Goal: Task Accomplishment & Management: Use online tool/utility

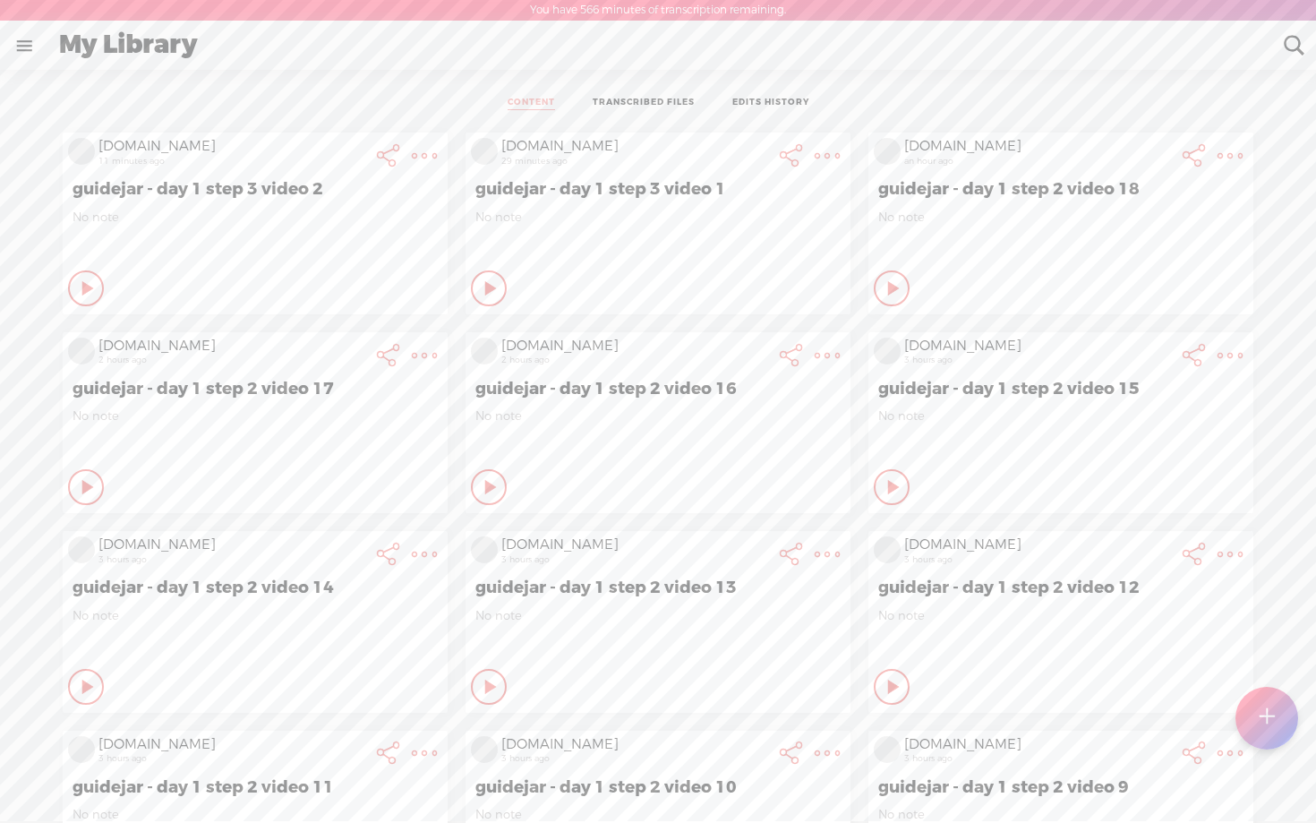
scroll to position [117, 0]
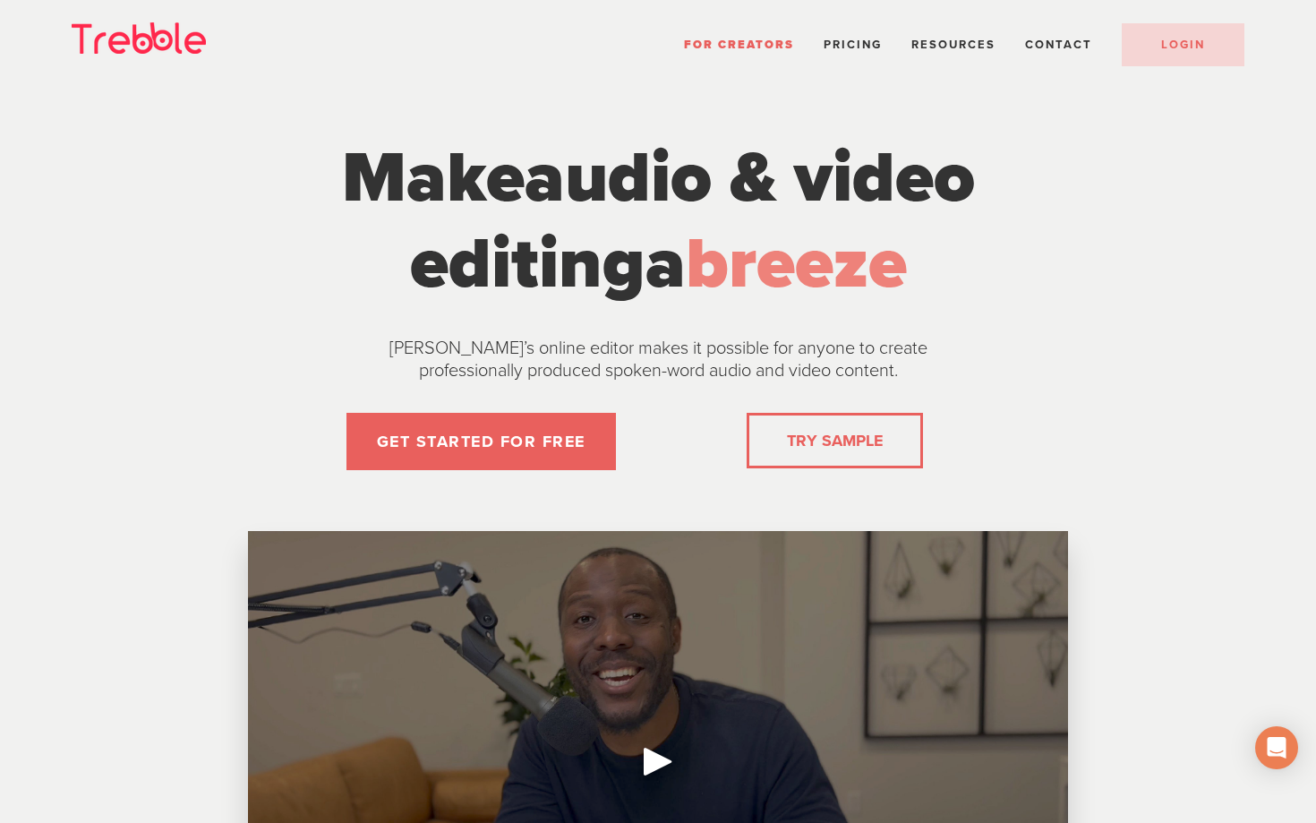
scroll to position [1, 0]
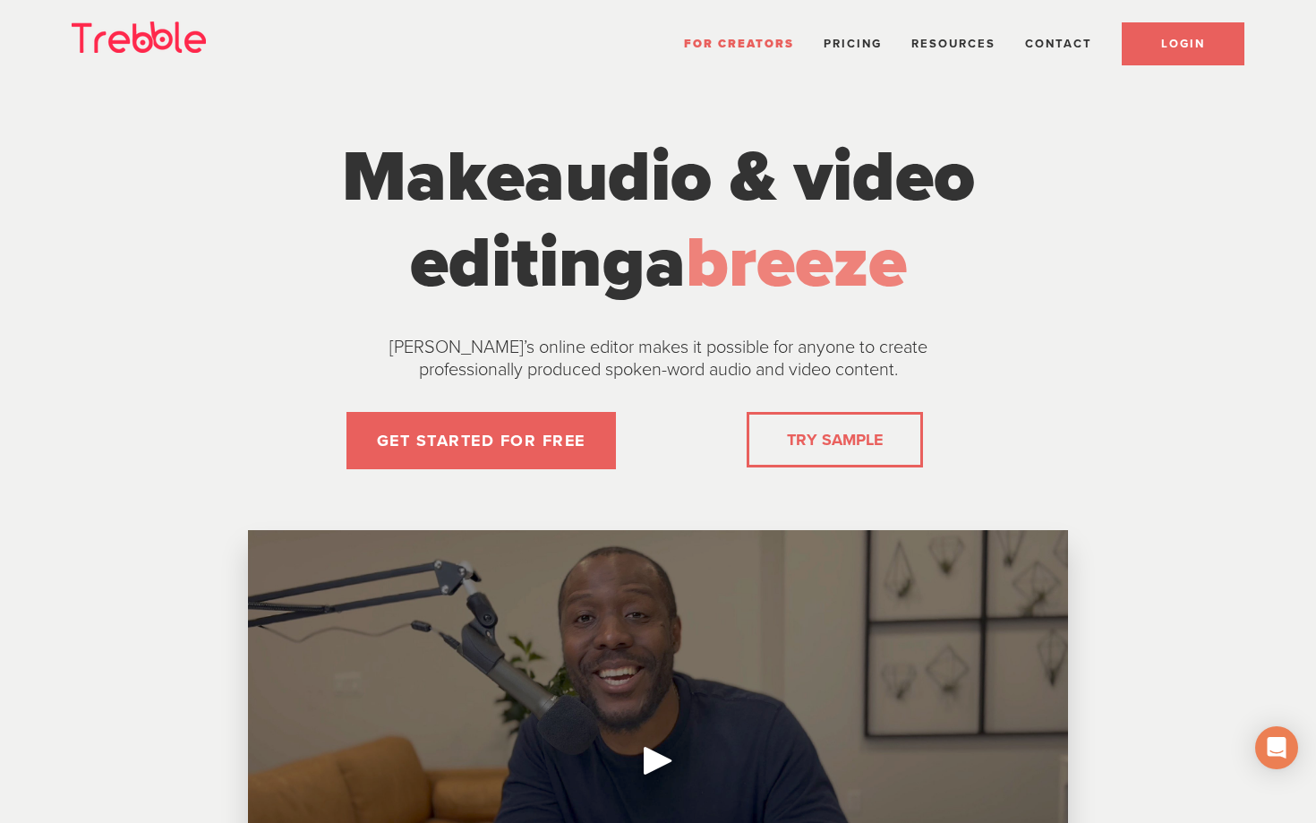
click at [1165, 56] on link "LOGIN" at bounding box center [1183, 43] width 123 height 43
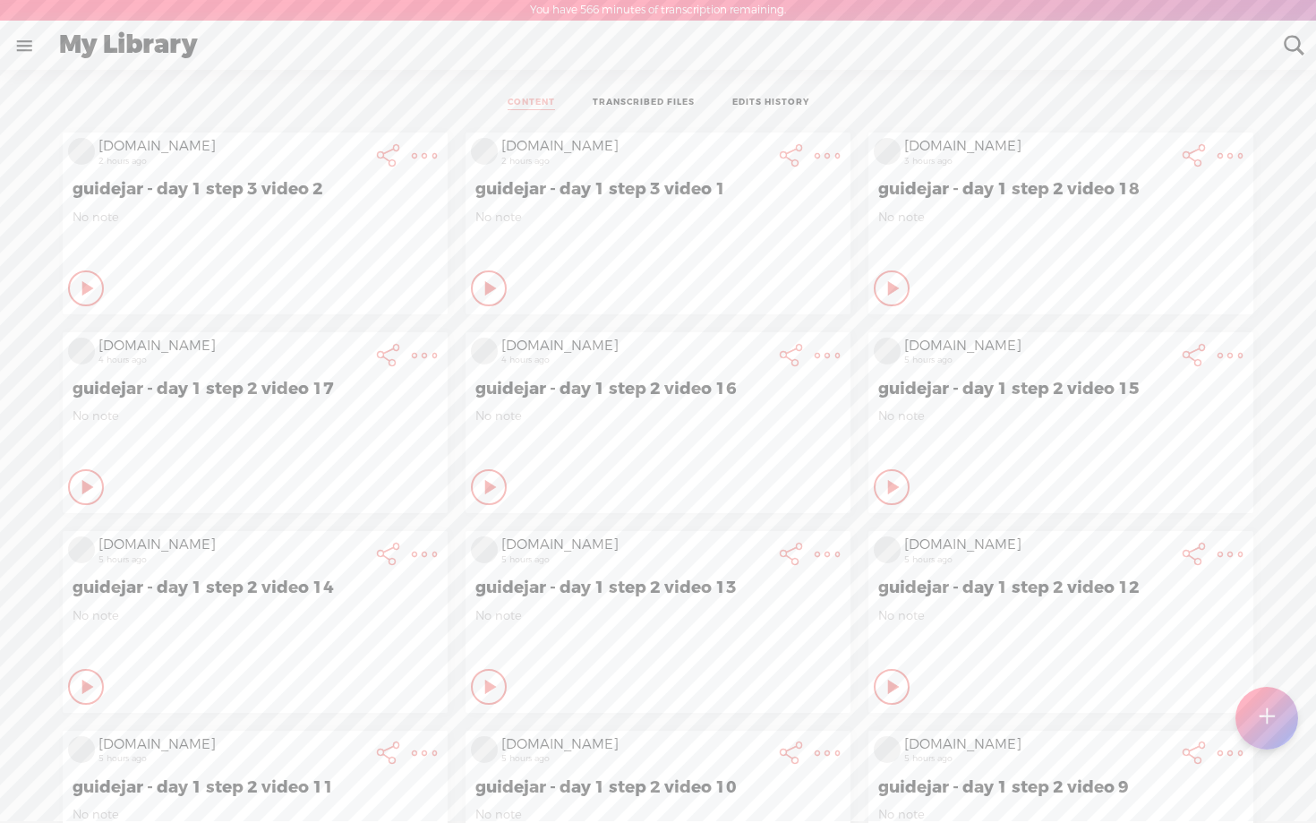
click at [1271, 722] on t at bounding box center [1266, 717] width 15 height 39
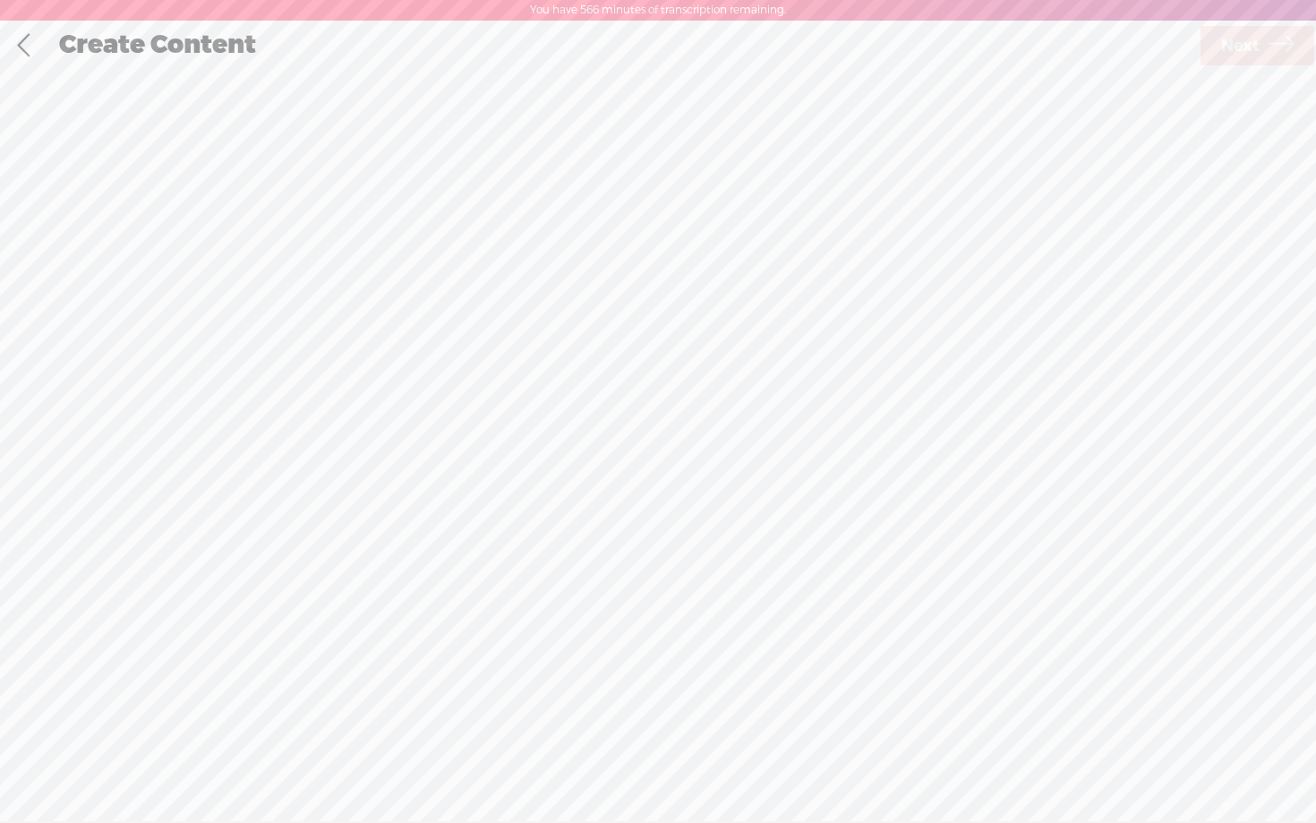
scroll to position [1, 0]
click at [570, 490] on span "browse" at bounding box center [546, 488] width 54 height 18
click at [1257, 48] on span "Next" at bounding box center [1240, 45] width 38 height 46
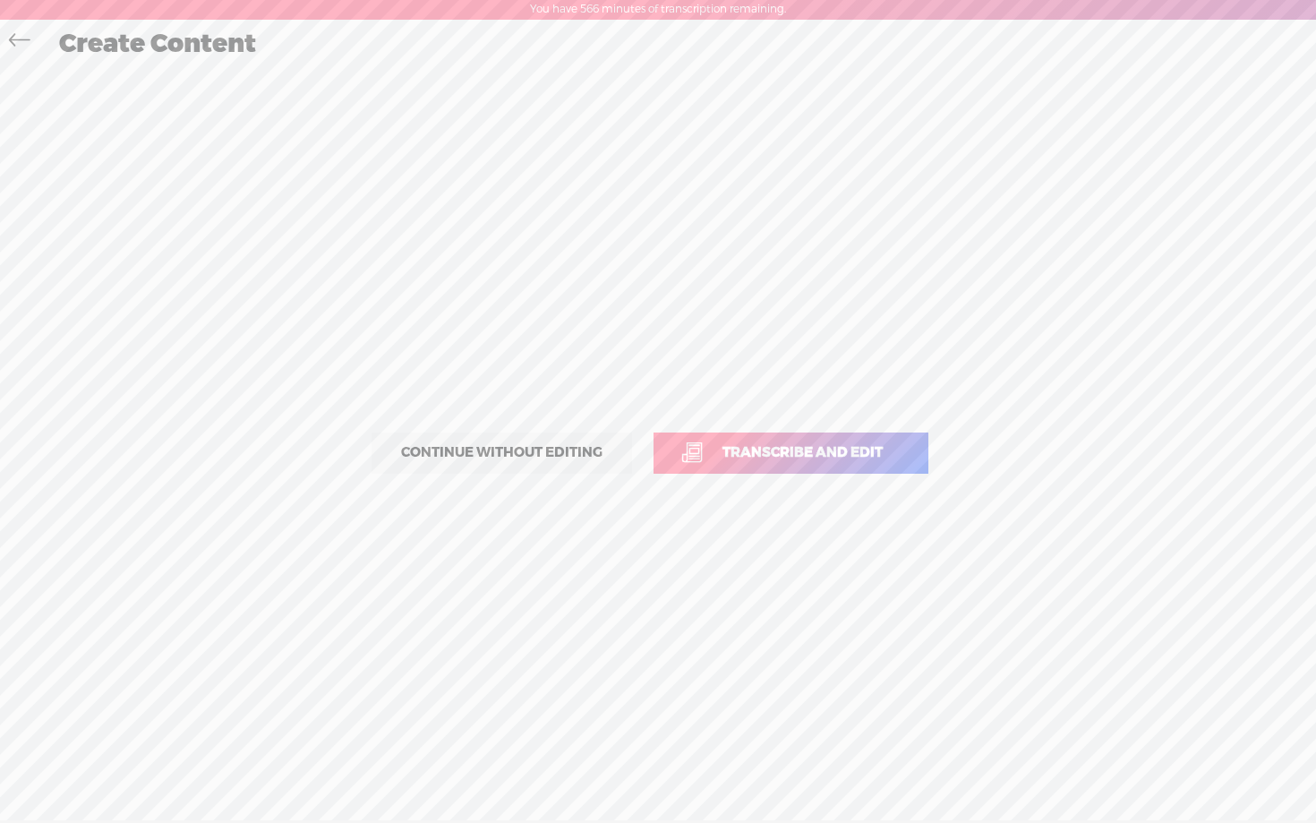
click at [798, 465] on link "Transcribe and edit" at bounding box center [790, 452] width 275 height 41
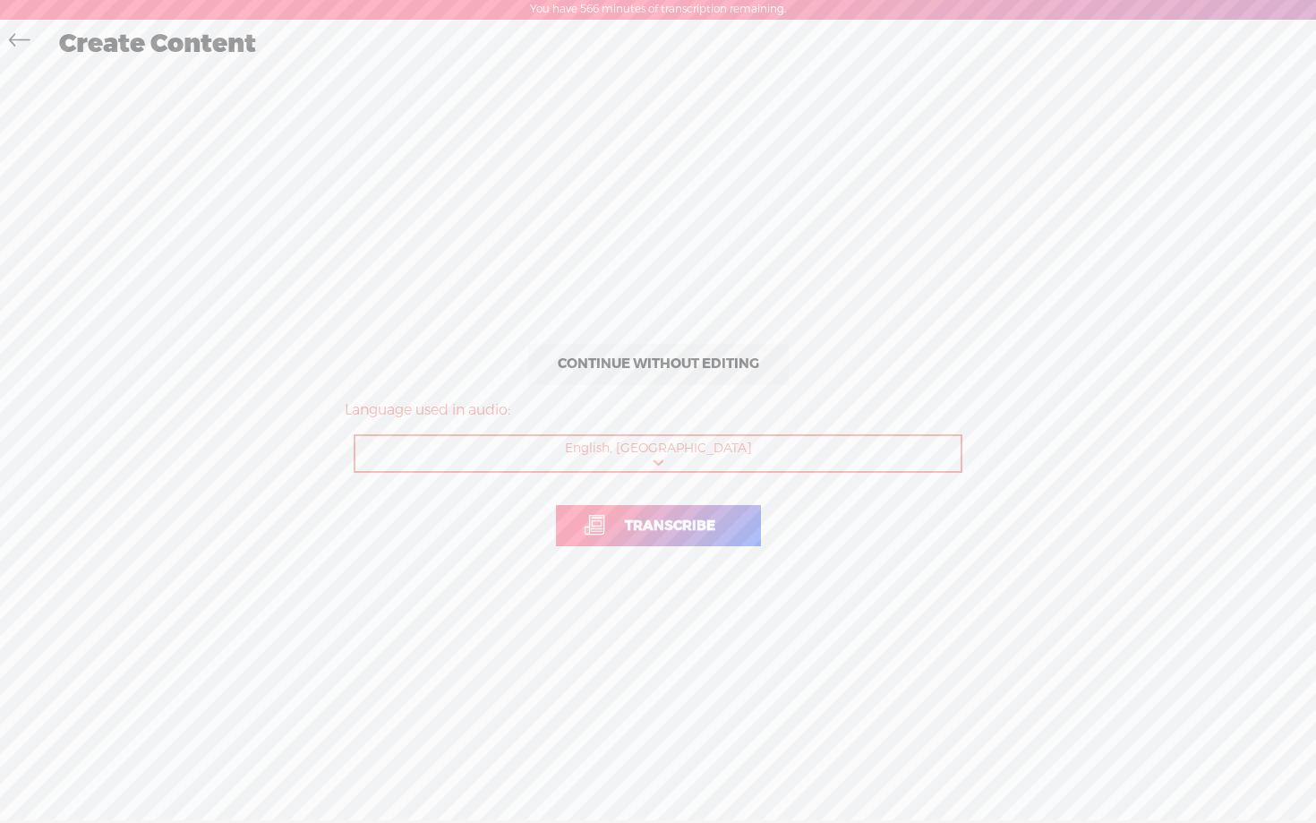
click at [666, 540] on link "Transcribe" at bounding box center [658, 525] width 205 height 41
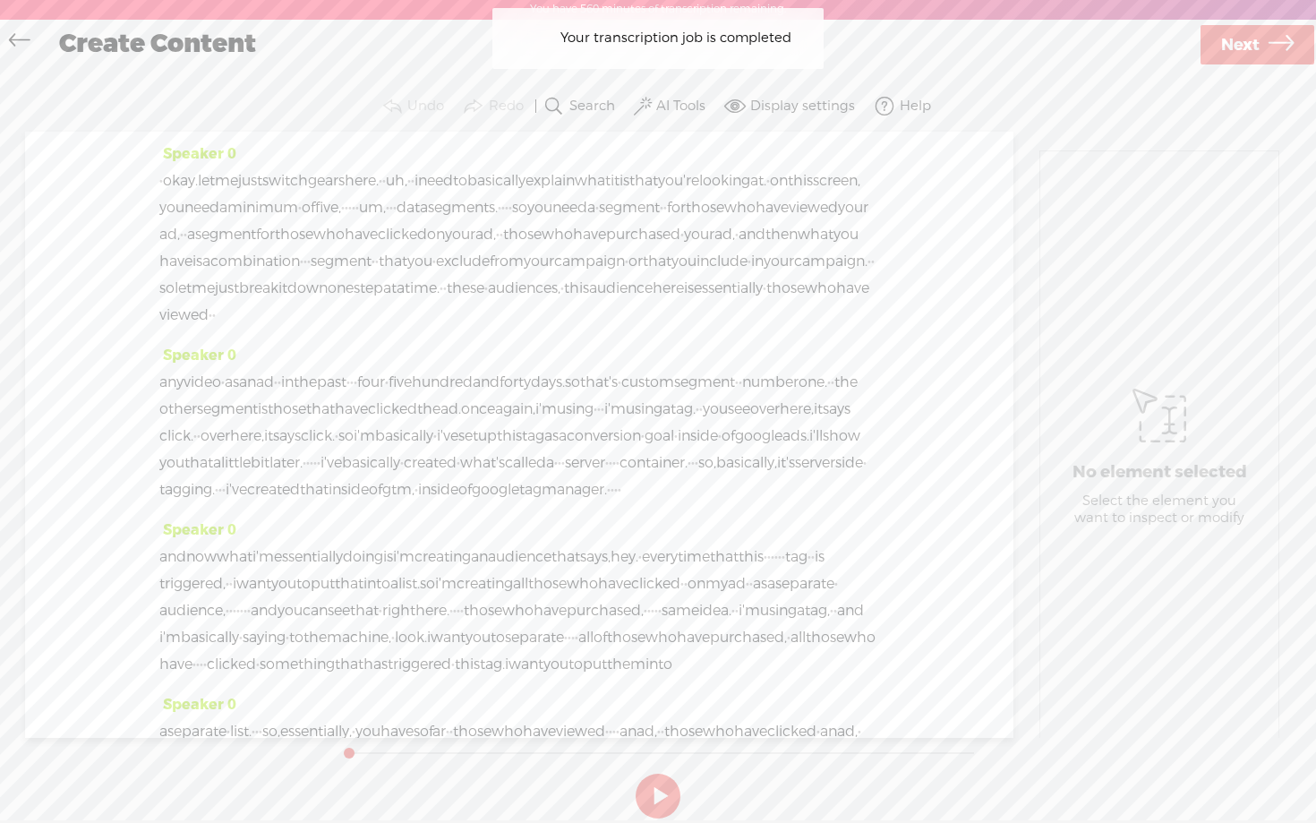
click at [670, 98] on label "AI Tools" at bounding box center [680, 107] width 49 height 18
click at [670, 293] on span at bounding box center [660, 291] width 32 height 13
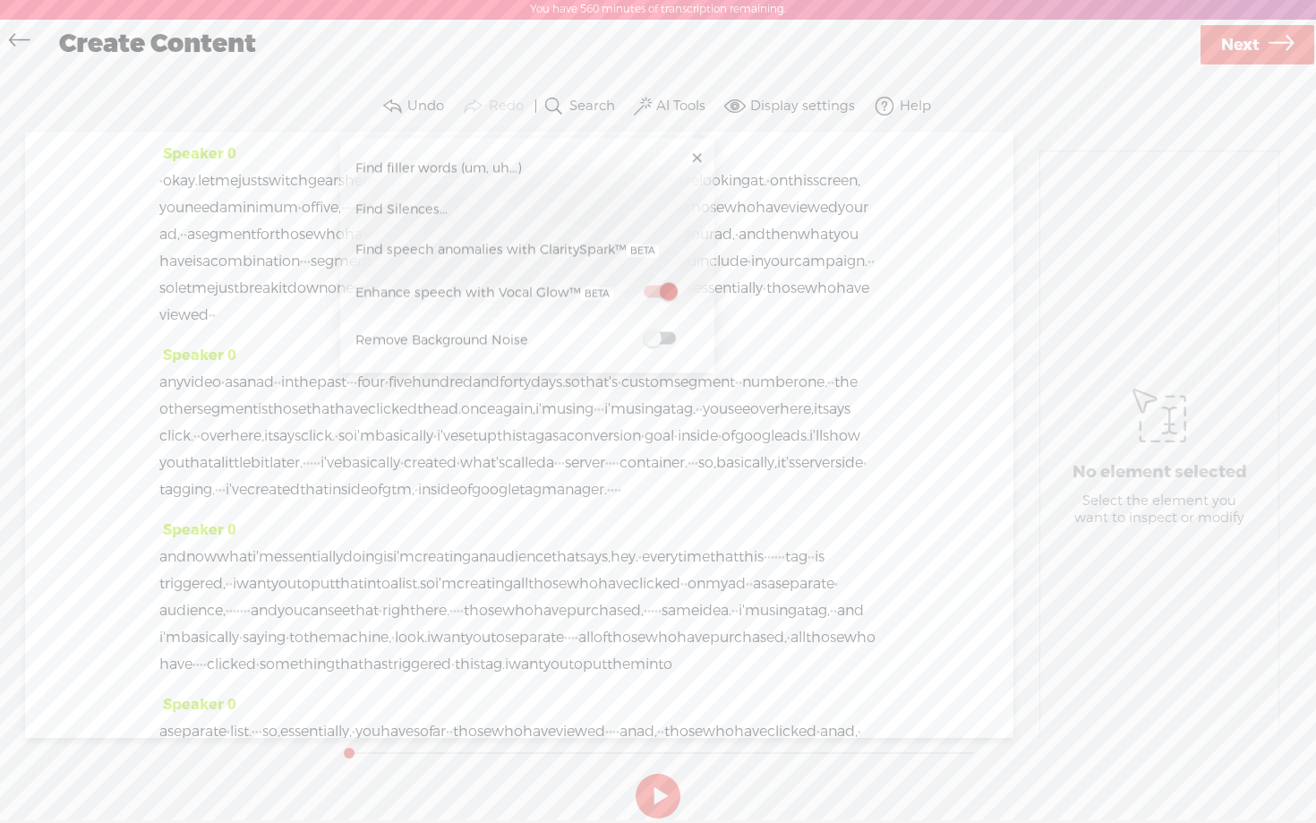
scroll to position [0, 0]
click at [671, 337] on span at bounding box center [660, 339] width 32 height 13
click at [1265, 53] on link "Next" at bounding box center [1257, 45] width 114 height 39
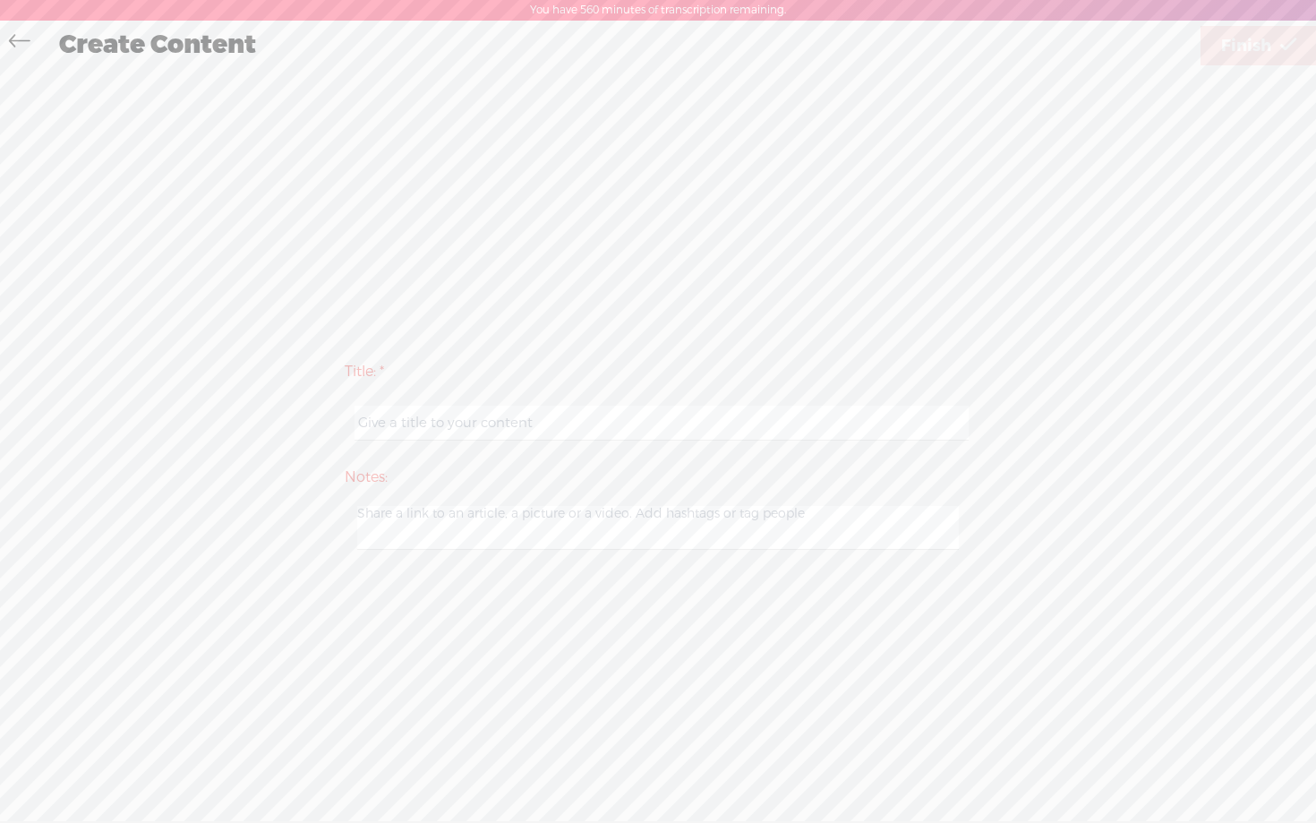
click at [585, 427] on input "text" at bounding box center [660, 422] width 613 height 35
type input "guidejar - day 1 step 2 video audio"
click at [1276, 49] on link "Finish" at bounding box center [1258, 45] width 116 height 39
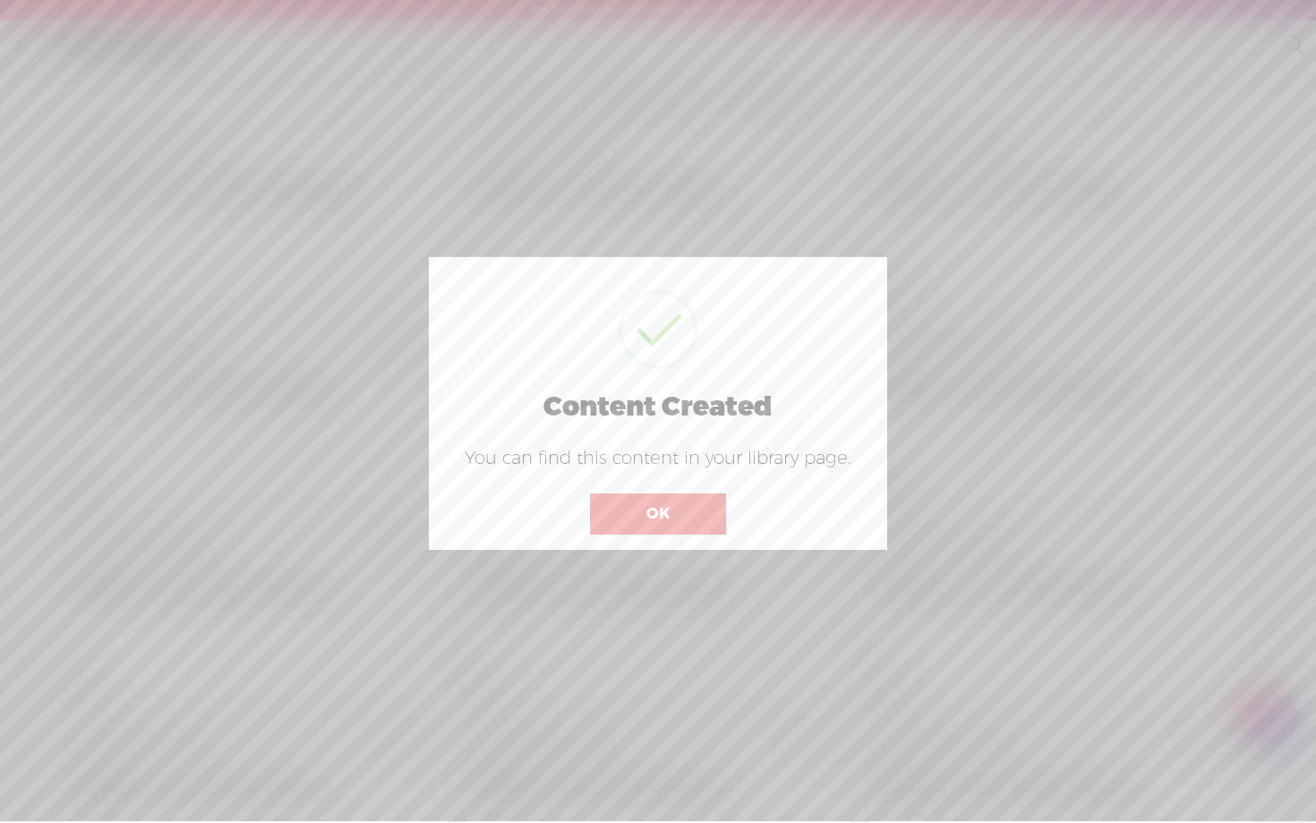
click at [659, 521] on button "OK" at bounding box center [658, 513] width 136 height 41
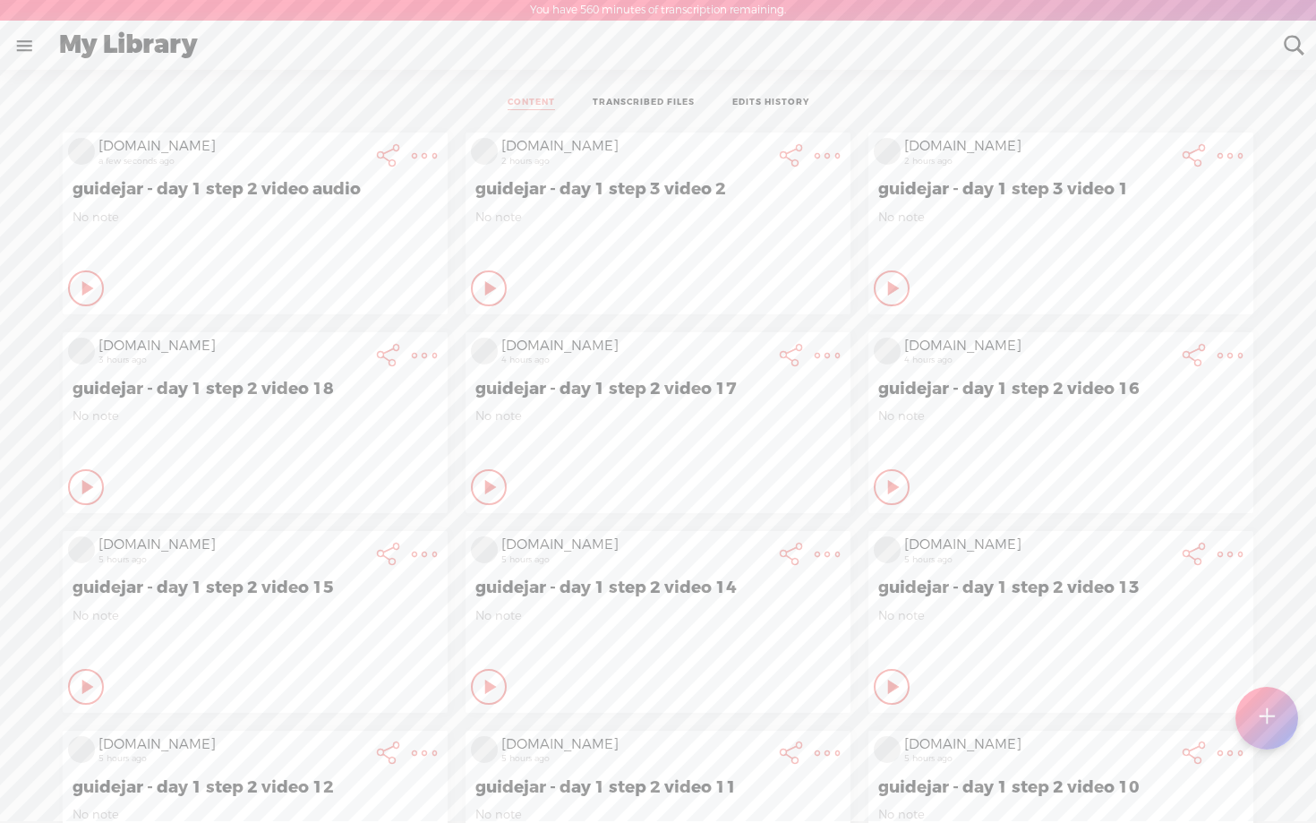
click at [98, 297] on icon at bounding box center [89, 288] width 18 height 18
click at [80, 297] on icon at bounding box center [89, 288] width 18 height 18
click at [98, 297] on icon at bounding box center [89, 288] width 18 height 18
click at [895, 483] on icon at bounding box center [893, 487] width 18 height 18
click at [424, 152] on t at bounding box center [424, 155] width 25 height 25
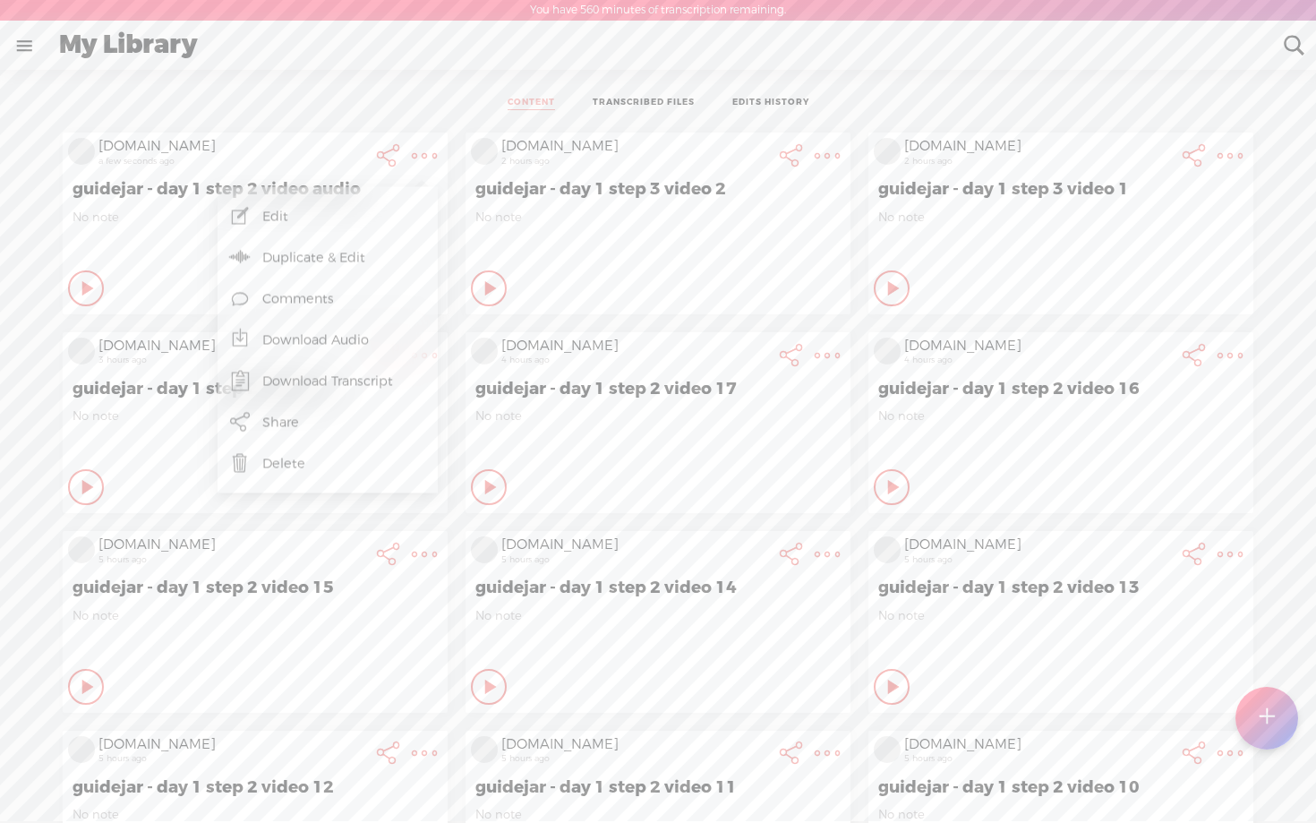
click at [300, 227] on link "Edit" at bounding box center [327, 216] width 202 height 41
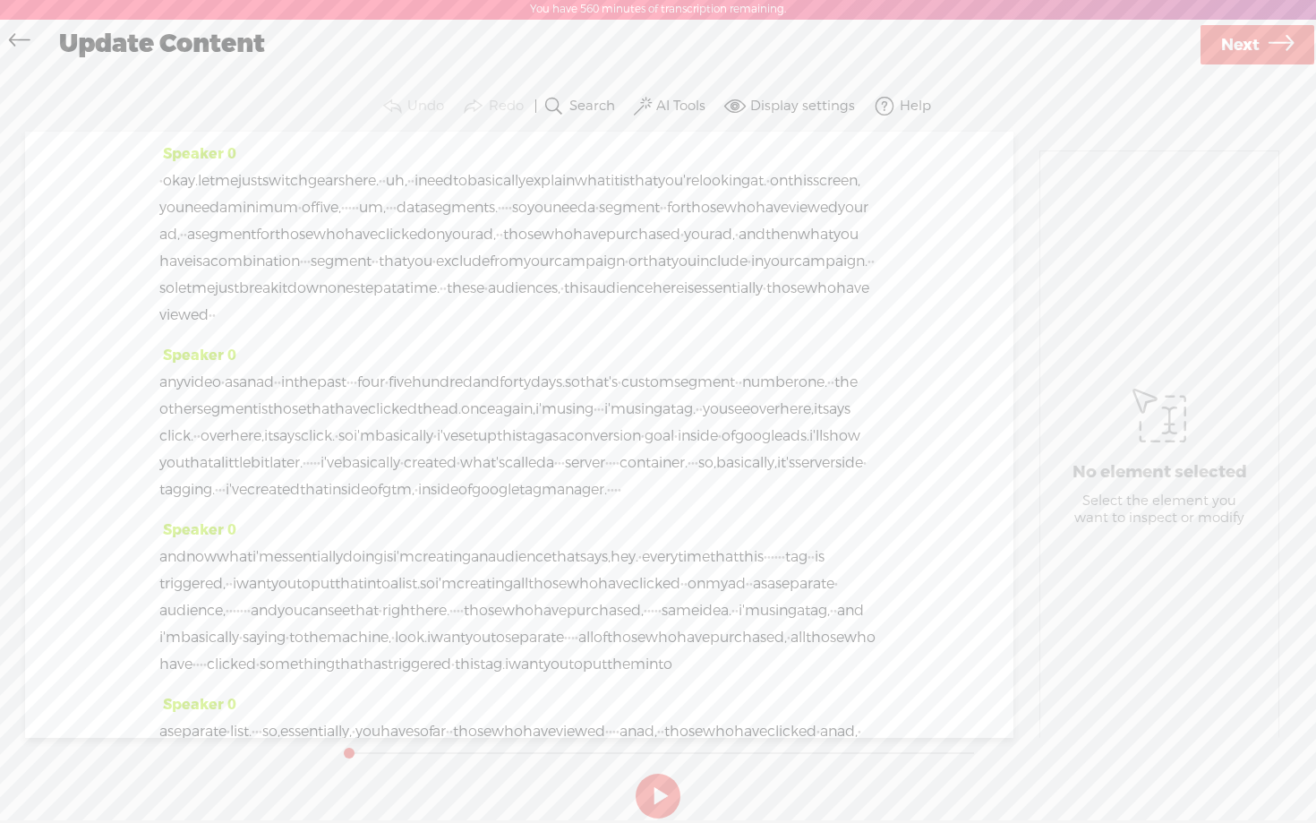
click at [1236, 49] on span "Next" at bounding box center [1240, 45] width 38 height 46
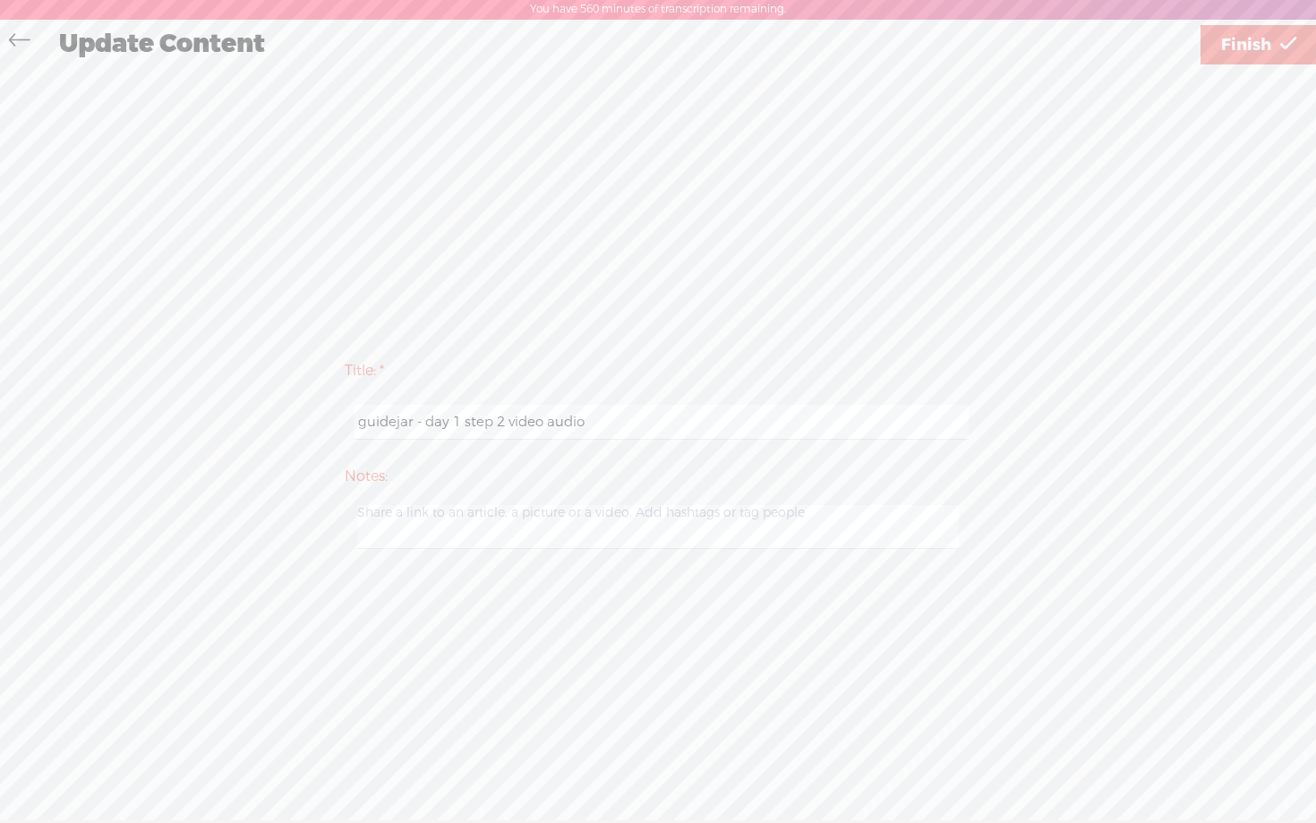
click at [608, 423] on input "guidejar - day 1 step 2 video audio" at bounding box center [660, 422] width 613 height 35
type input "guidejar - day 1 step 2 video 16a"
click at [1088, 397] on div "Title: * guidejar - day 1 step 2 video 16a Notes: Save as a draft content Publi…" at bounding box center [658, 452] width 1280 height 209
click at [1259, 52] on span "Finish" at bounding box center [1246, 45] width 50 height 46
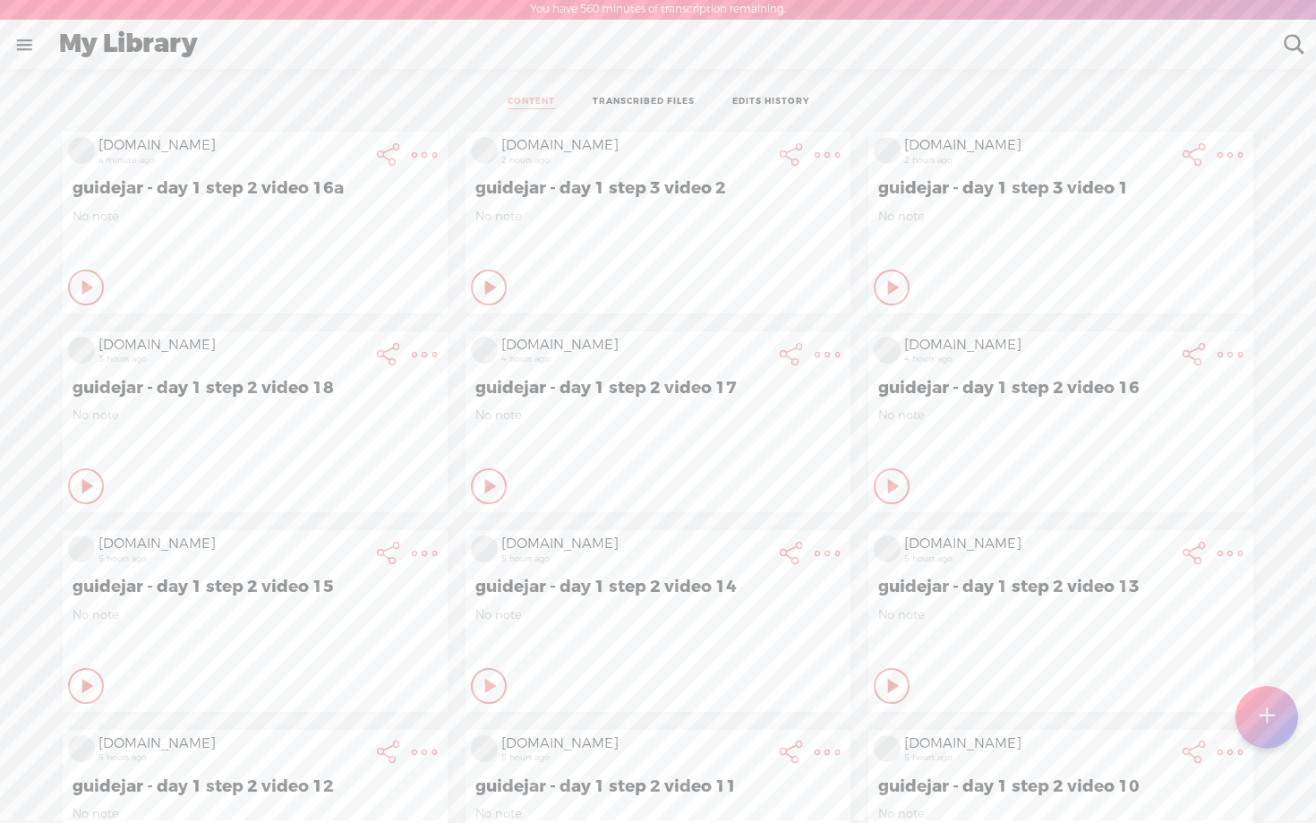
click at [437, 167] on t at bounding box center [424, 154] width 25 height 25
click at [1103, 413] on link "Edit" at bounding box center [1133, 413] width 202 height 41
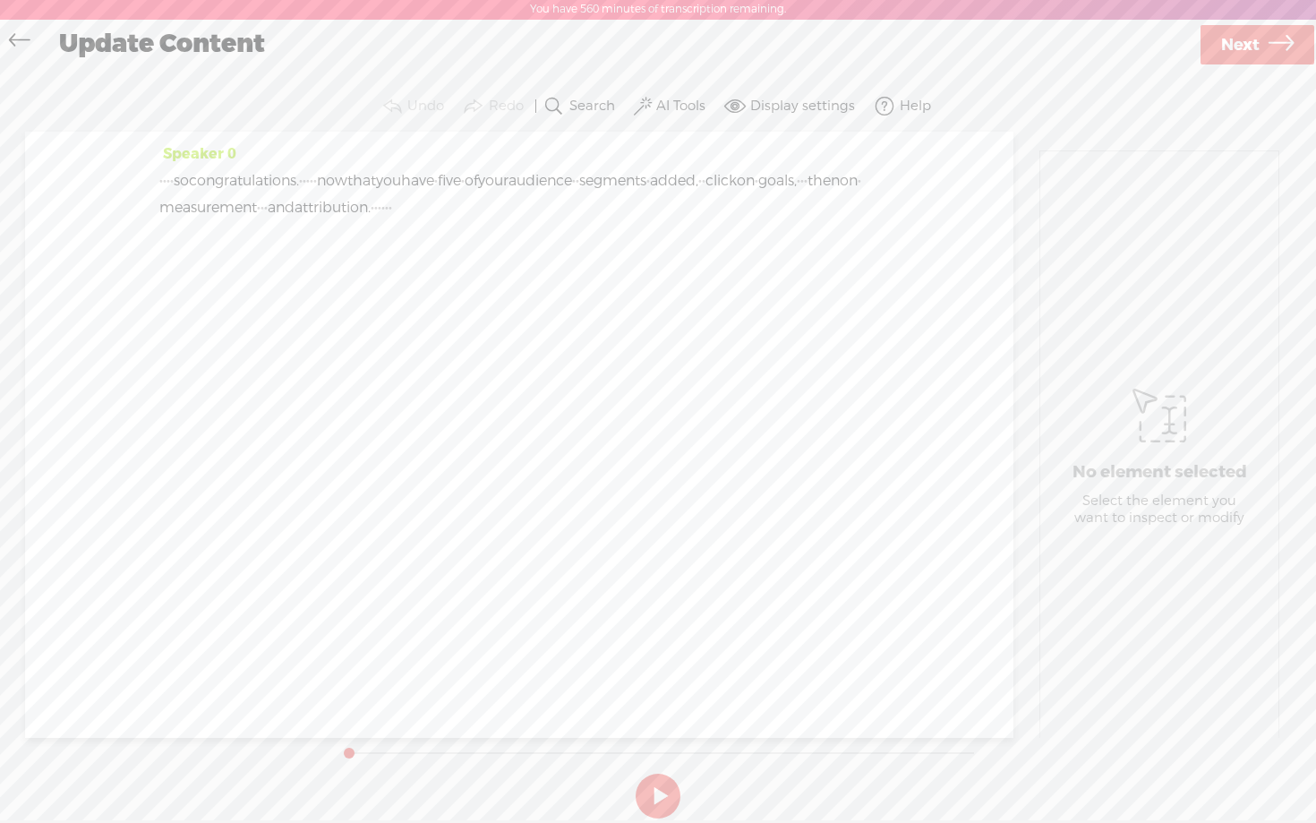
click at [1229, 56] on span "Next" at bounding box center [1240, 45] width 38 height 46
click at [587, 429] on input "guidejar - day 1 step 2 video 16" at bounding box center [660, 422] width 613 height 35
type input "guidejar - day 1 step 2 video 16b"
click at [1052, 241] on div "Title: * guidejar - day 1 step 2 video 16b Notes: Save as a draft content Publi…" at bounding box center [658, 453] width 1280 height 772
click at [1250, 60] on span "Finish" at bounding box center [1246, 45] width 50 height 46
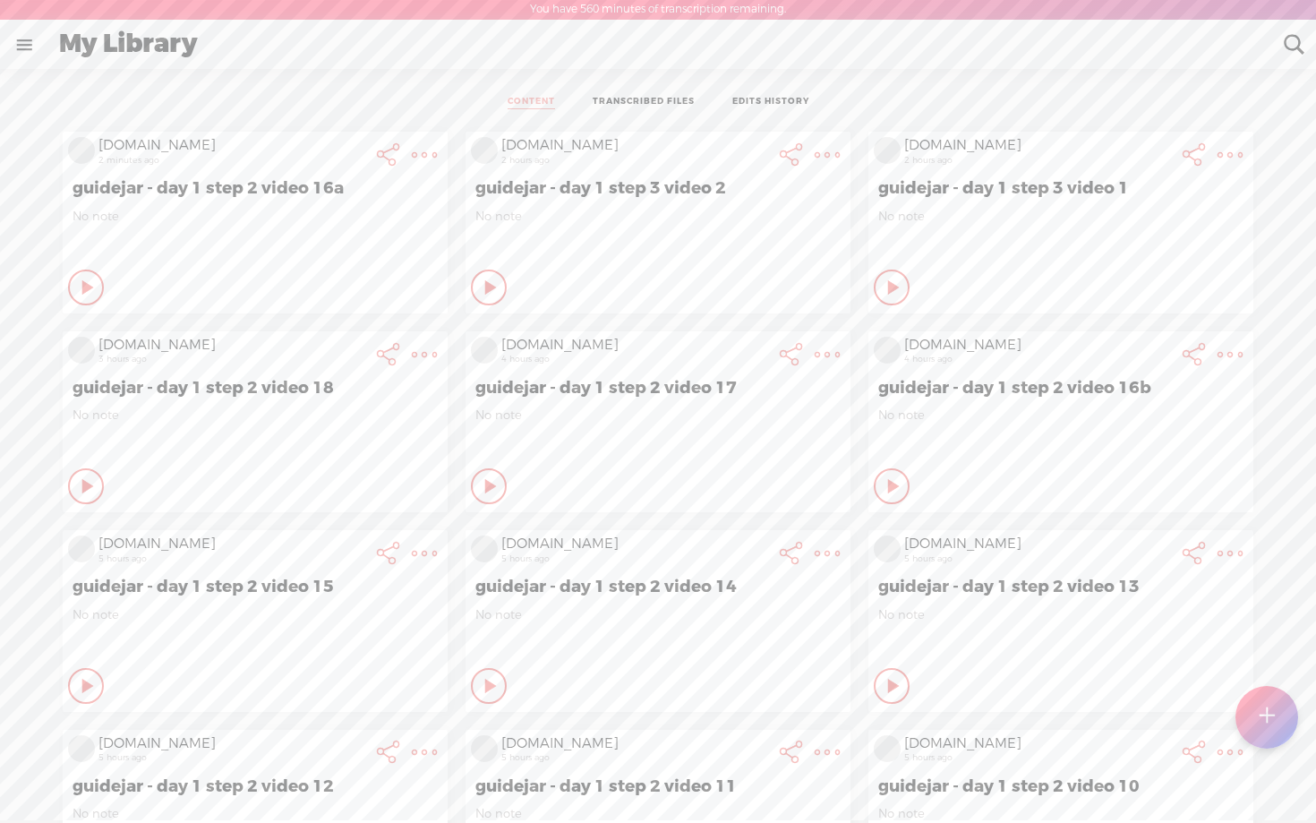
click at [80, 289] on icon at bounding box center [89, 287] width 18 height 18
click at [482, 286] on icon at bounding box center [491, 287] width 18 height 18
click at [82, 284] on icon at bounding box center [89, 287] width 18 height 18
click at [78, 282] on icon at bounding box center [87, 287] width 18 height 18
